Goal: Transaction & Acquisition: Purchase product/service

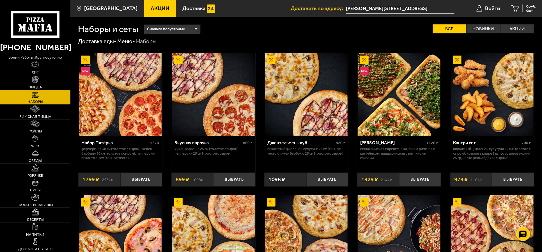
click at [35, 81] on img at bounding box center [35, 79] width 7 height 7
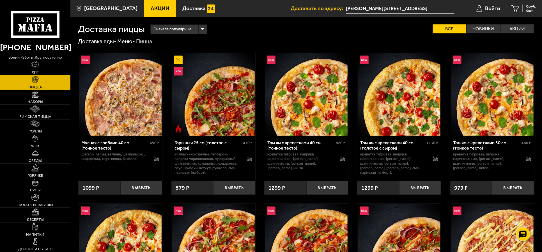
click at [223, 100] on img at bounding box center [213, 94] width 83 height 83
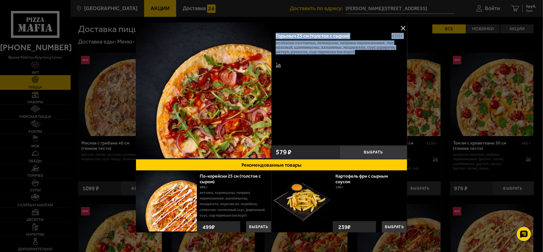
drag, startPoint x: 357, startPoint y: 53, endPoint x: 273, endPoint y: 28, distance: 87.6
click at [273, 28] on div "Горыныч 25 см (толстое с сыром) 430 г колбаски Охотничьи, пепперони, паприка ма…" at bounding box center [339, 85] width 136 height 114
copy div "Горыныч 25 см (толстое с сыром) 430 г колбаски Охотничьи, пепперони, паприка ма…"
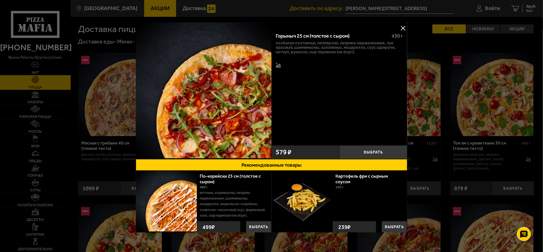
click at [207, 175] on link "По-корейски 25 см (толстое с сыром)" at bounding box center [230, 178] width 61 height 11
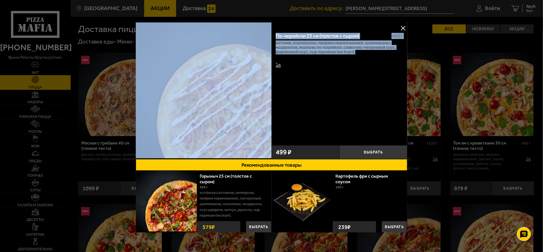
drag, startPoint x: 358, startPoint y: 52, endPoint x: 266, endPoint y: 31, distance: 94.9
click at [266, 31] on div "По-корейски 25 см (толстое с сыром) 480 г ветчина, корнишоны, паприка маринован…" at bounding box center [271, 90] width 271 height 137
copy div "По-корейски 25 см (толстое с сыром) 480 г ветчина, корнишоны, паприка маринован…"
click at [359, 103] on div "По-корейски 25 см (толстое с сыром) 480 г ветчина, корнишоны, паприка маринован…" at bounding box center [339, 85] width 136 height 114
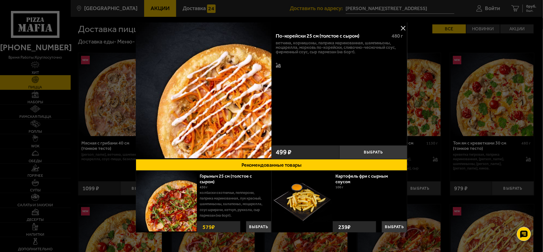
click at [213, 173] on link "Горыныч 25 см (толстое с сыром)" at bounding box center [226, 178] width 52 height 11
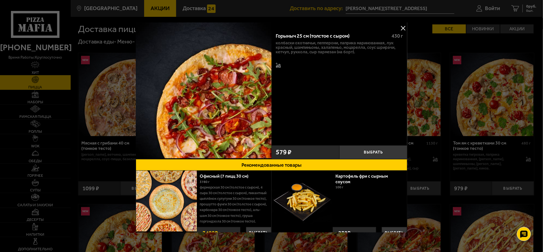
click at [400, 27] on button at bounding box center [403, 28] width 8 height 8
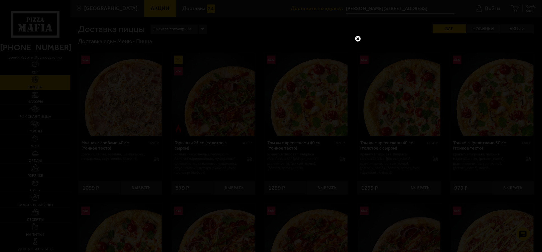
click at [359, 38] on link at bounding box center [357, 38] width 7 height 7
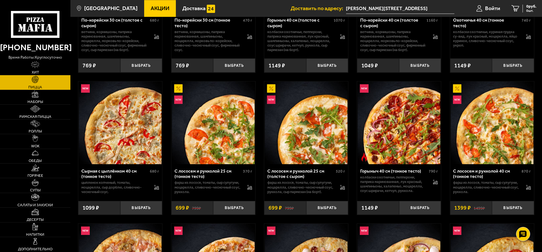
scroll to position [771, 0]
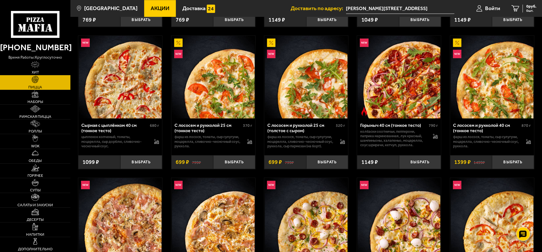
click at [236, 98] on img at bounding box center [213, 77] width 83 height 83
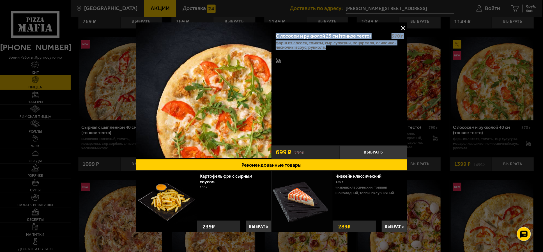
drag, startPoint x: 331, startPoint y: 48, endPoint x: 272, endPoint y: 31, distance: 60.9
click at [272, 31] on div "С лососем и рукколой 25 см (тонкое тесто) 370 г фарш из лосося, томаты, сыр сул…" at bounding box center [339, 85] width 136 height 114
copy div "С лососем и рукколой 25 см (тонкое тесто) 370 г фарш из лосося, томаты, сыр сул…"
click at [402, 27] on button at bounding box center [403, 28] width 8 height 8
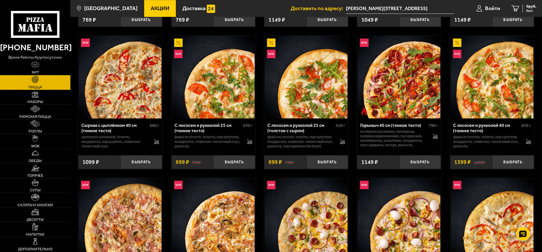
click at [319, 89] on img at bounding box center [306, 77] width 83 height 83
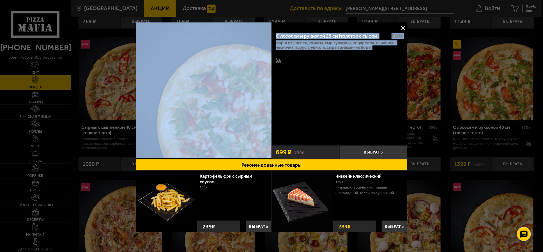
drag, startPoint x: 375, startPoint y: 54, endPoint x: 268, endPoint y: 32, distance: 109.0
click at [268, 32] on div "С лососем и рукколой 25 см (толстое с сыром) 520 г фарш из лосося, томаты, сыр …" at bounding box center [271, 90] width 271 height 137
copy div "С лососем и рукколой 25 см (толстое с сыром) 520 г фарш из лосося, томаты, сыр …"
click at [400, 27] on button at bounding box center [403, 28] width 8 height 8
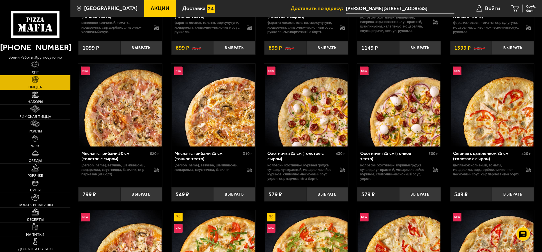
scroll to position [911, 0]
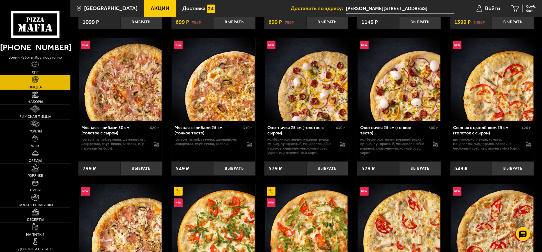
click at [131, 90] on img at bounding box center [120, 79] width 83 height 83
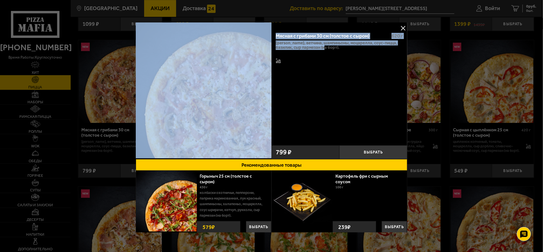
drag, startPoint x: 326, startPoint y: 48, endPoint x: 267, endPoint y: 31, distance: 62.2
click at [267, 31] on div "Мясная с грибами 30 см (толстое с сыром) 620 г бекон, ветчина, шампиньоны, моца…" at bounding box center [271, 90] width 271 height 137
copy div "Мясная с грибами 30 см (толстое с сыром) 620 г бекон, ветчина, шампиньоны, моца…"
click at [401, 25] on button at bounding box center [403, 28] width 8 height 8
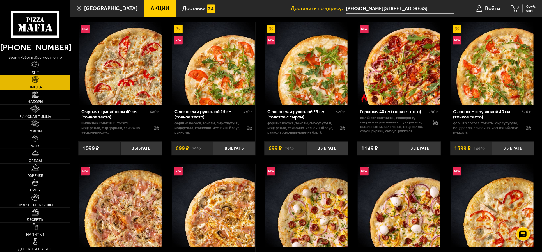
scroll to position [771, 0]
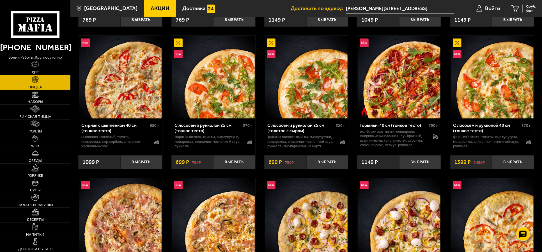
click at [229, 77] on img at bounding box center [213, 77] width 83 height 83
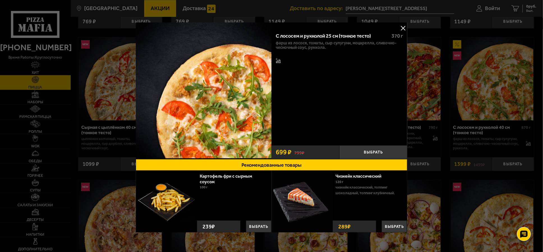
click at [402, 27] on button at bounding box center [403, 28] width 8 height 8
